Goal: Find specific page/section: Find specific page/section

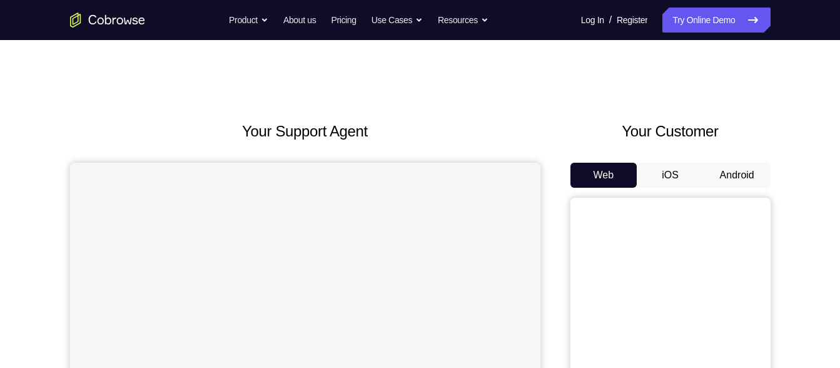
click at [728, 189] on div "Web iOS Android" at bounding box center [670, 373] width 200 height 420
click at [730, 184] on button "Android" at bounding box center [736, 175] width 67 height 25
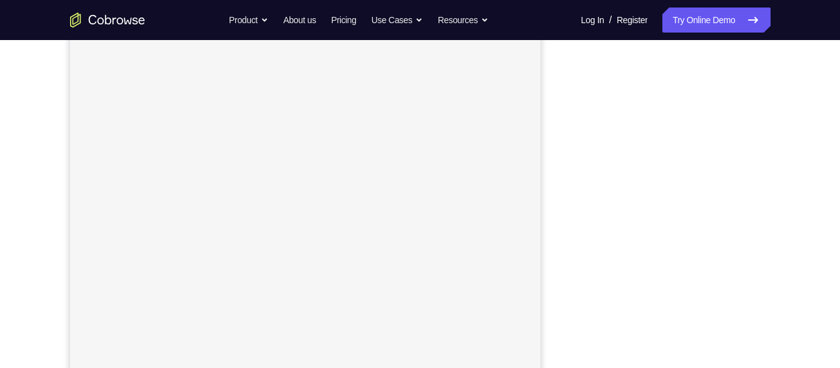
scroll to position [201, 0]
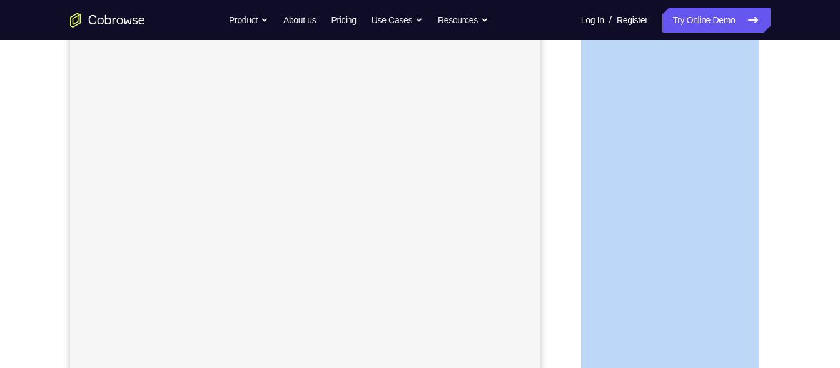
drag, startPoint x: 760, startPoint y: 278, endPoint x: 773, endPoint y: 399, distance: 122.1
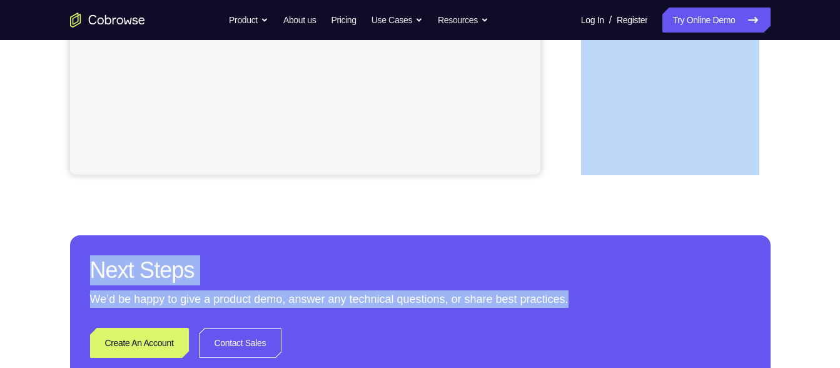
click at [795, 115] on div "Your Support Agent Your Customer Web iOS Android Next Steps We’d be happy to gi…" at bounding box center [420, 45] width 800 height 825
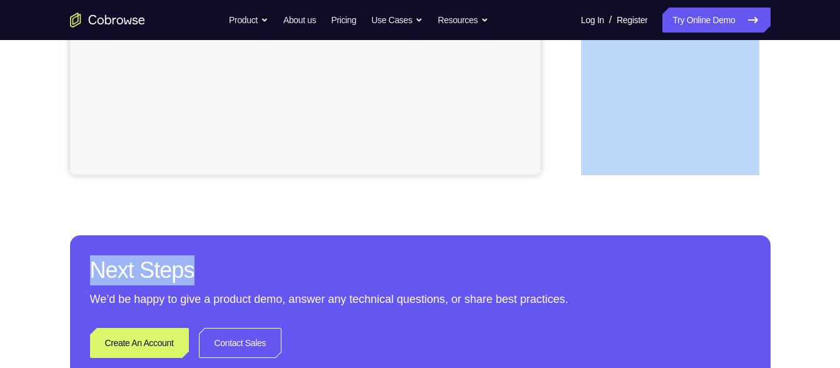
drag, startPoint x: 795, startPoint y: 115, endPoint x: 836, endPoint y: 251, distance: 142.4
click at [836, 251] on div "Your Support Agent Your Customer Web iOS Android Next Steps We’d be happy to gi…" at bounding box center [420, 45] width 840 height 825
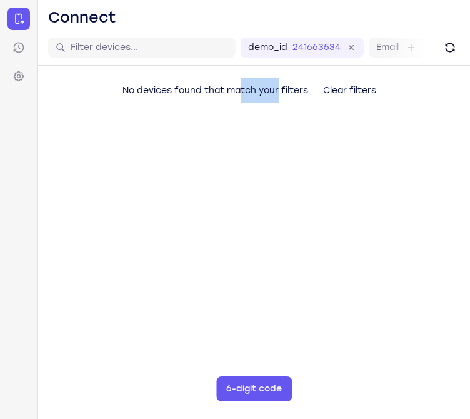
drag, startPoint x: 241, startPoint y: 336, endPoint x: 278, endPoint y: 411, distance: 83.0
click at [278, 411] on main "demo_id 2416635346 2416635346 Email User ID Device ID Device name 6-digit code …" at bounding box center [254, 239] width 432 height 419
